Goal: Task Accomplishment & Management: Use online tool/utility

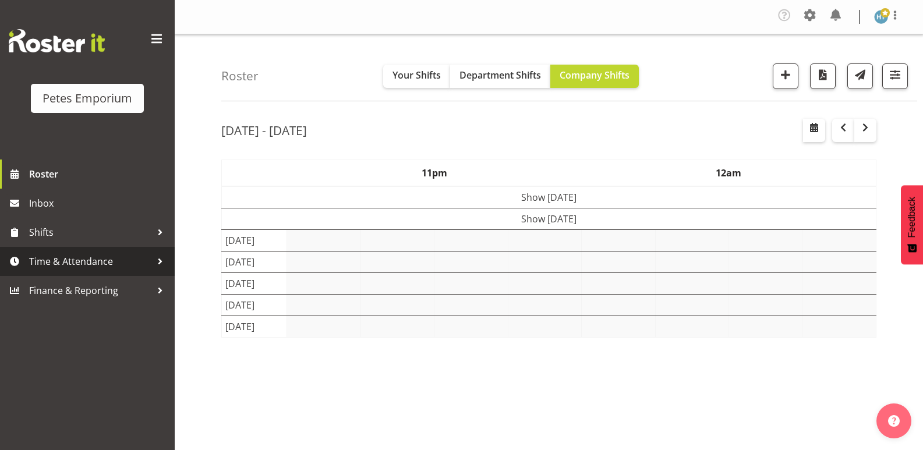
click at [95, 265] on span "Time & Attendance" at bounding box center [90, 261] width 122 height 17
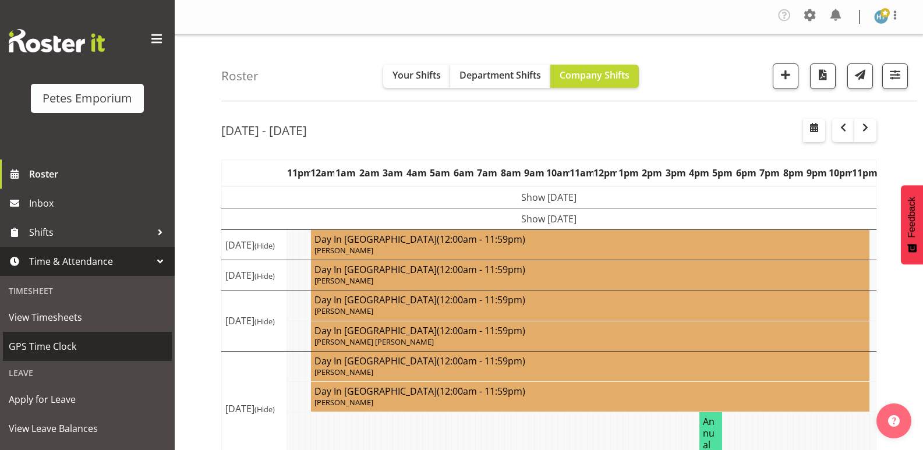
click at [68, 346] on span "GPS Time Clock" at bounding box center [87, 346] width 157 height 17
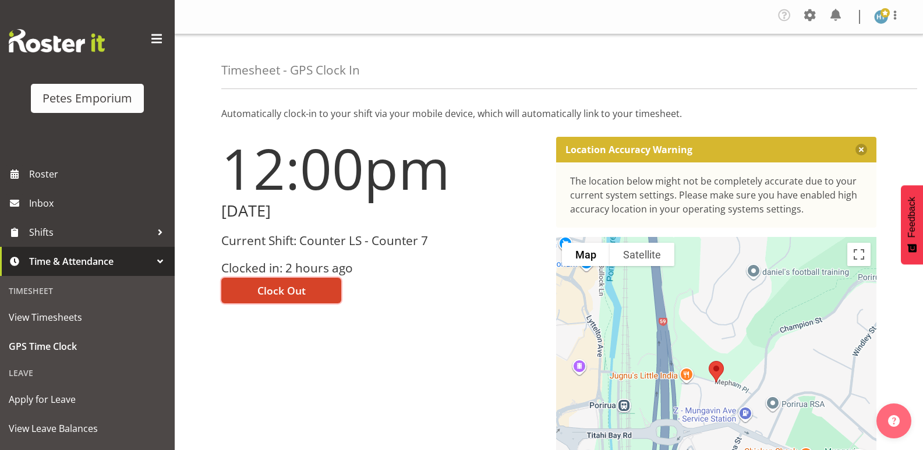
click at [284, 288] on span "Clock Out" at bounding box center [281, 290] width 48 height 15
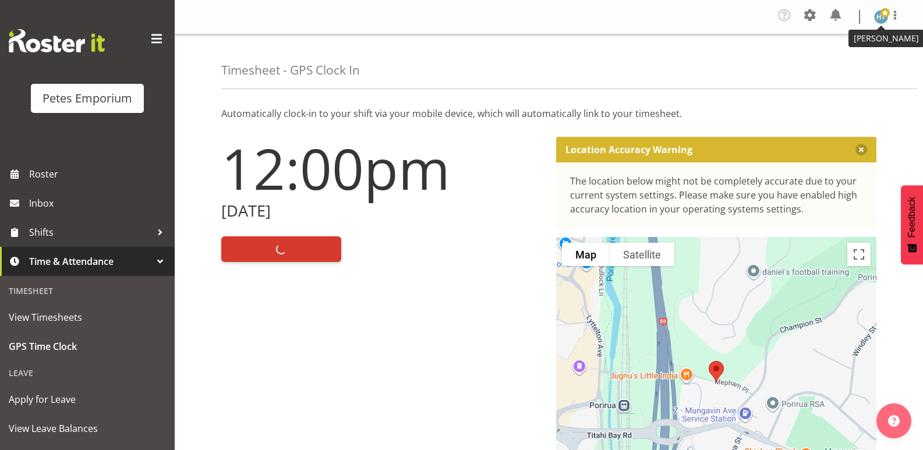
click at [881, 13] on span at bounding box center [884, 12] width 9 height 9
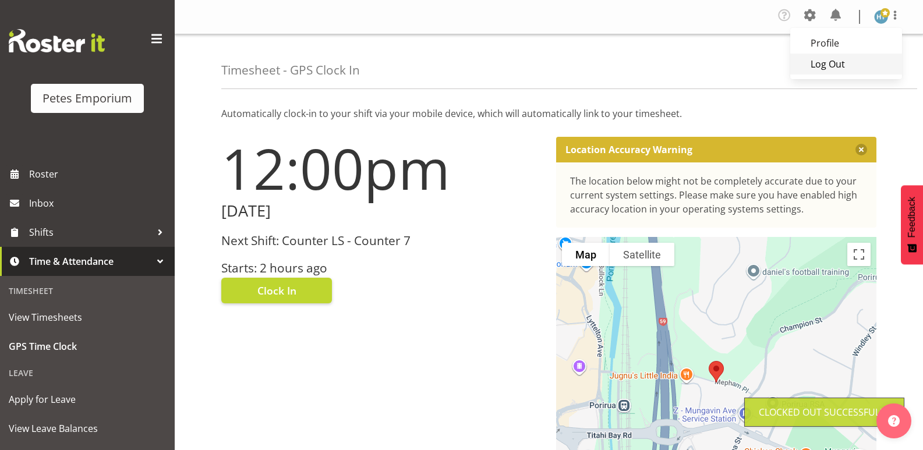
click at [829, 65] on link "Log Out" at bounding box center [846, 64] width 112 height 21
